Goal: Find specific page/section: Find specific page/section

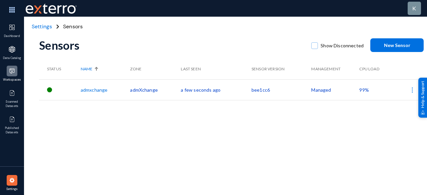
click at [12, 73] on img at bounding box center [12, 71] width 7 height 7
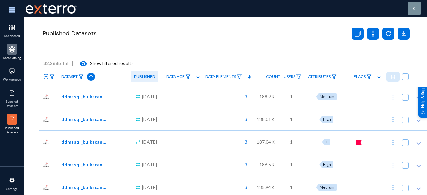
click at [13, 54] on div at bounding box center [12, 49] width 11 height 11
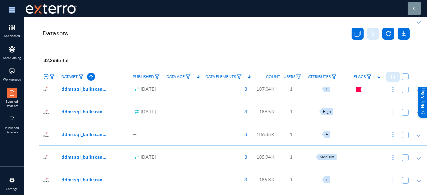
scroll to position [78, 0]
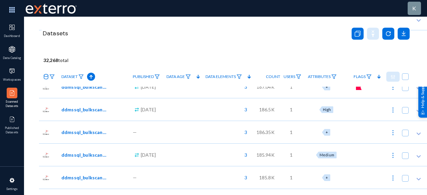
click at [6, 69] on link "Workspaces" at bounding box center [12, 75] width 24 height 22
click at [9, 69] on img at bounding box center [12, 71] width 7 height 7
